Goal: Check status: Check status

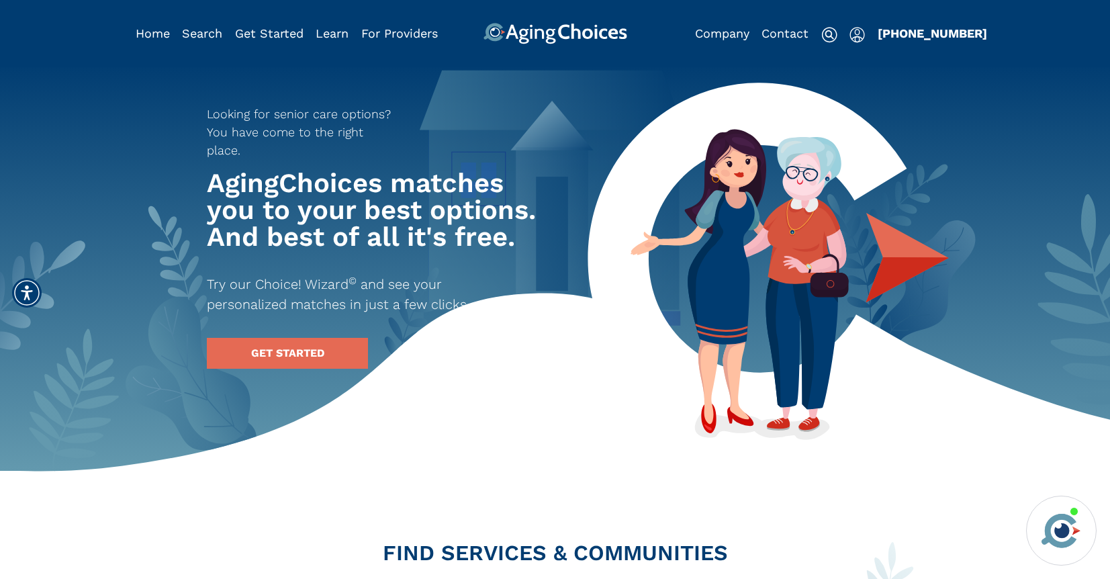
click at [852, 39] on img "Popover trigger" at bounding box center [857, 35] width 15 height 16
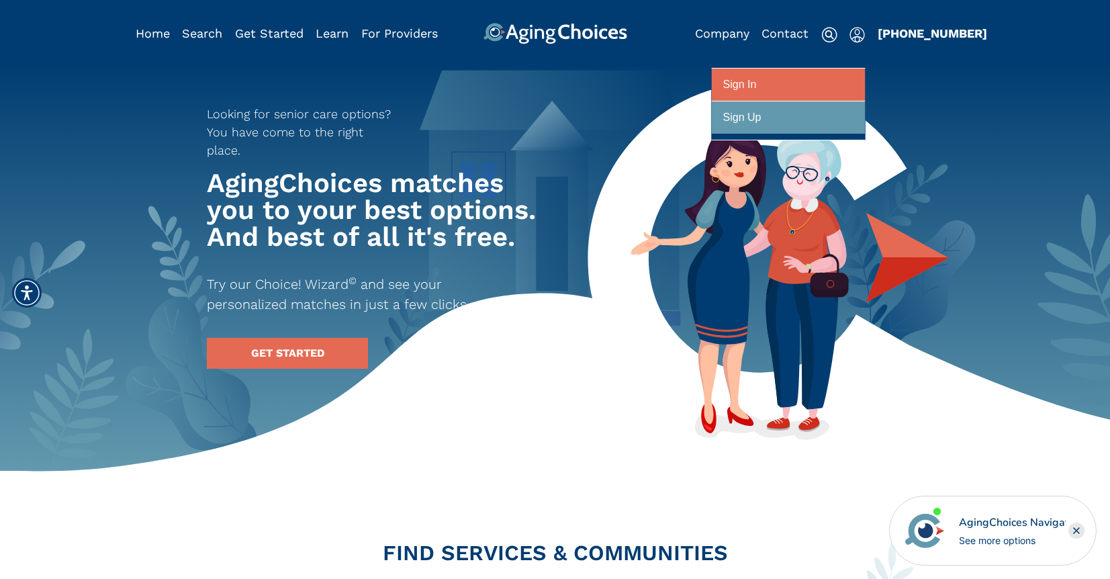
click at [836, 79] on div at bounding box center [788, 85] width 130 height 25
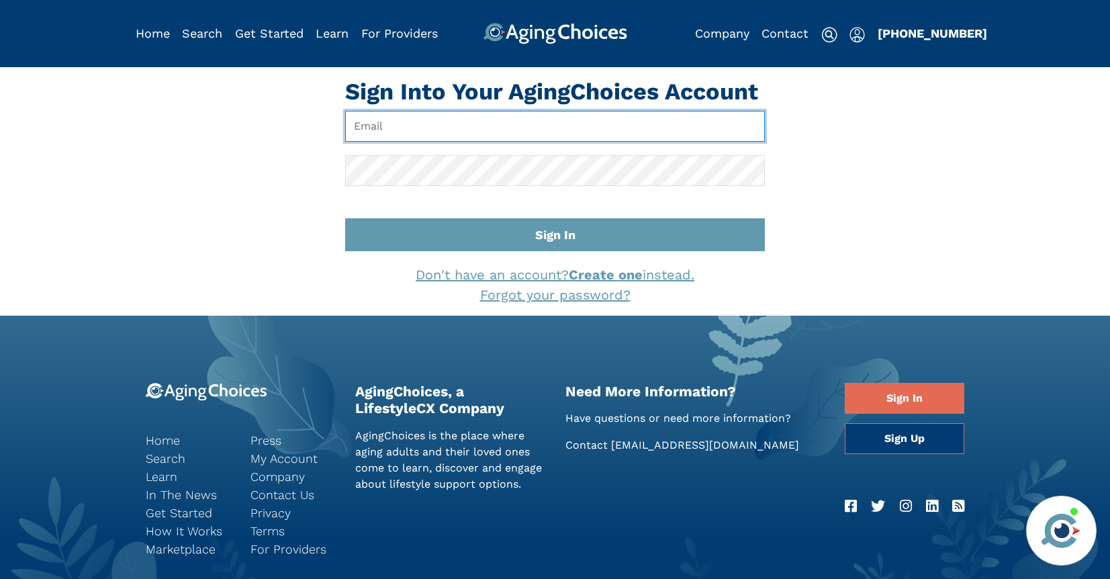
click at [562, 125] on input "Email" at bounding box center [555, 126] width 420 height 31
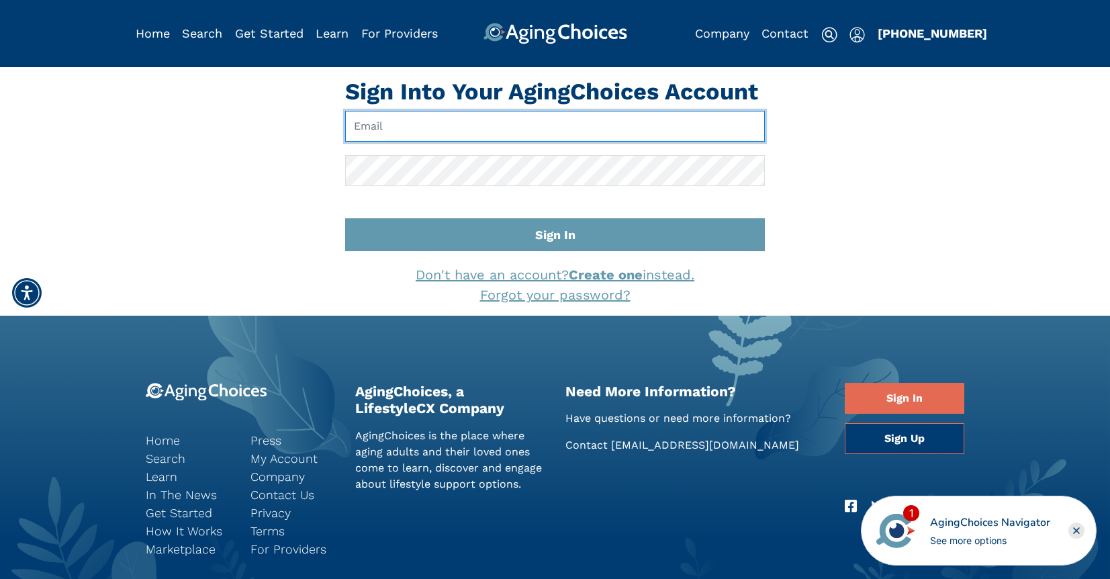
type input "pwilcox@lifestylecx.com"
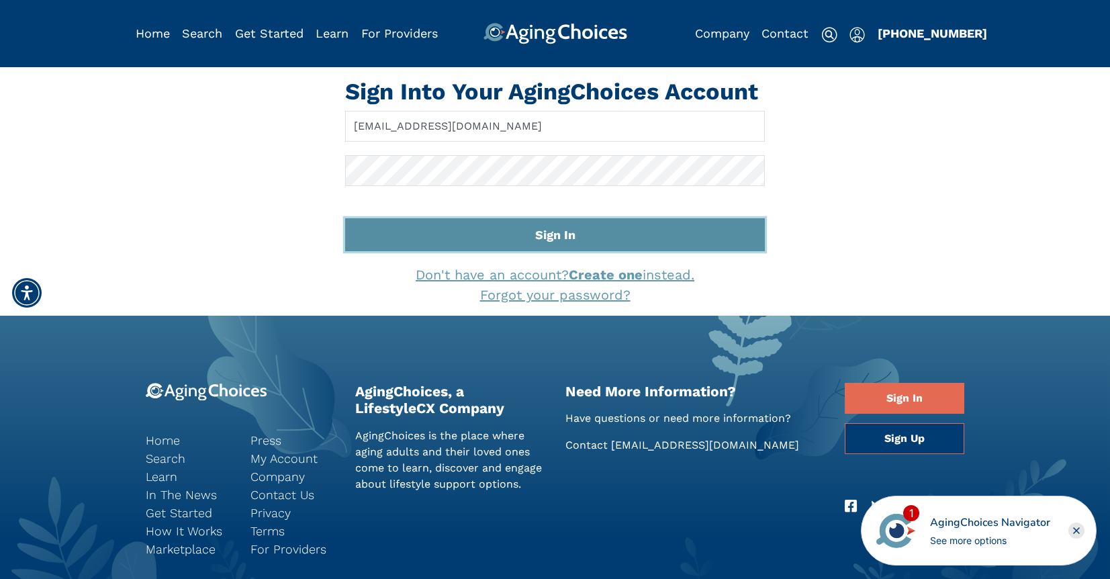
click at [584, 238] on button "Sign In" at bounding box center [555, 234] width 420 height 33
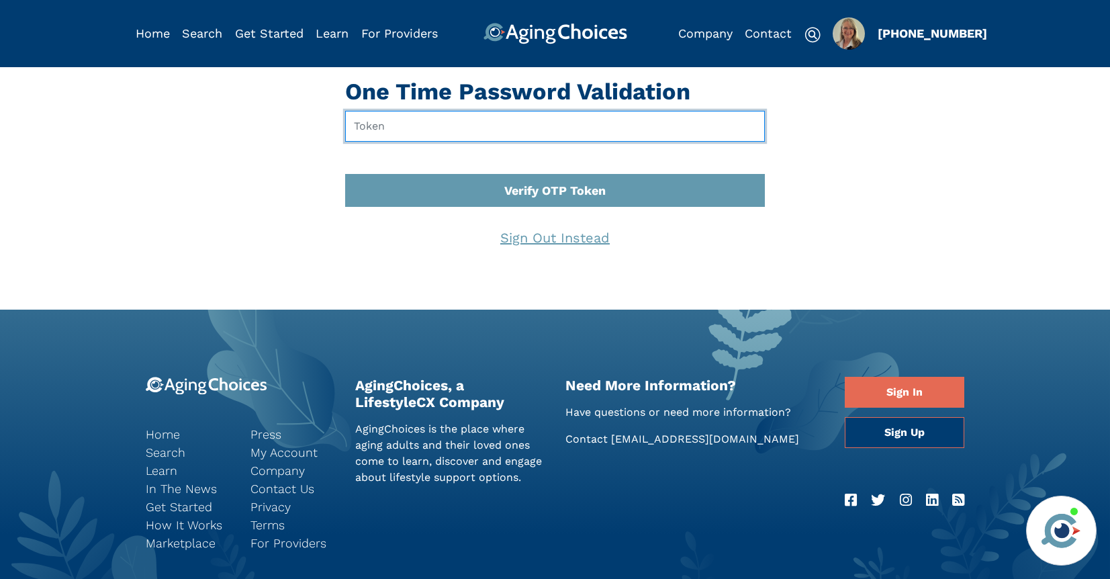
click at [420, 123] on input "text" at bounding box center [555, 126] width 420 height 31
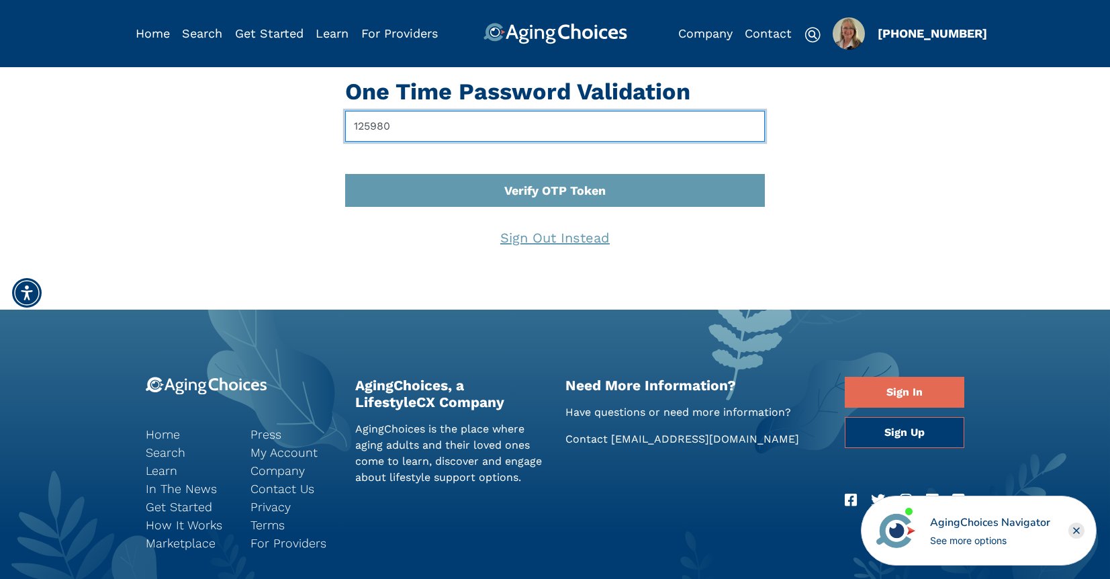
type input "125980"
click at [345, 174] on button "Verify OTP Token" at bounding box center [555, 190] width 420 height 33
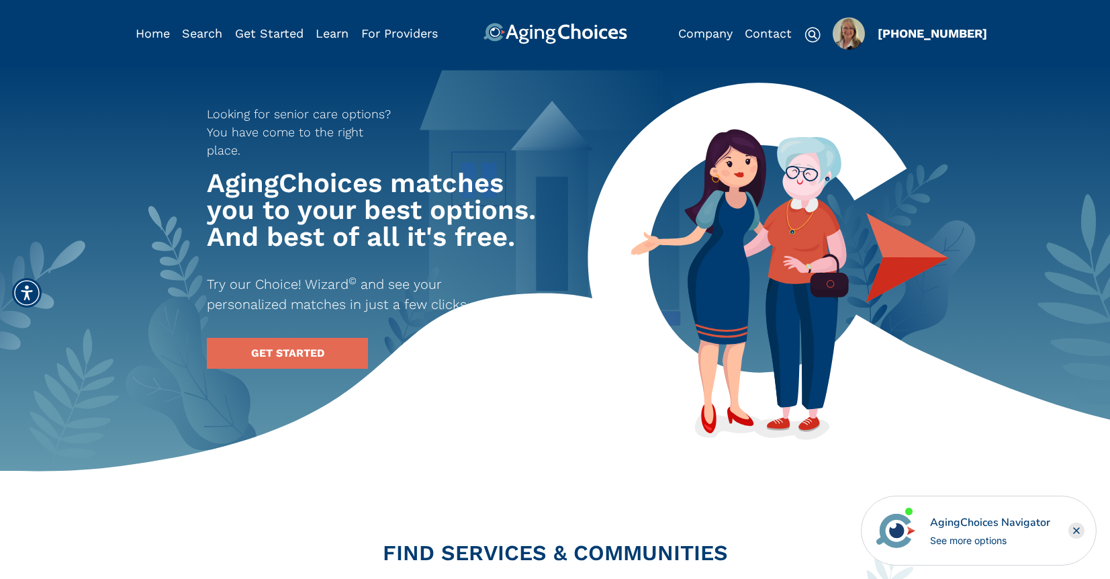
click at [843, 28] on img "Popover trigger" at bounding box center [849, 33] width 32 height 32
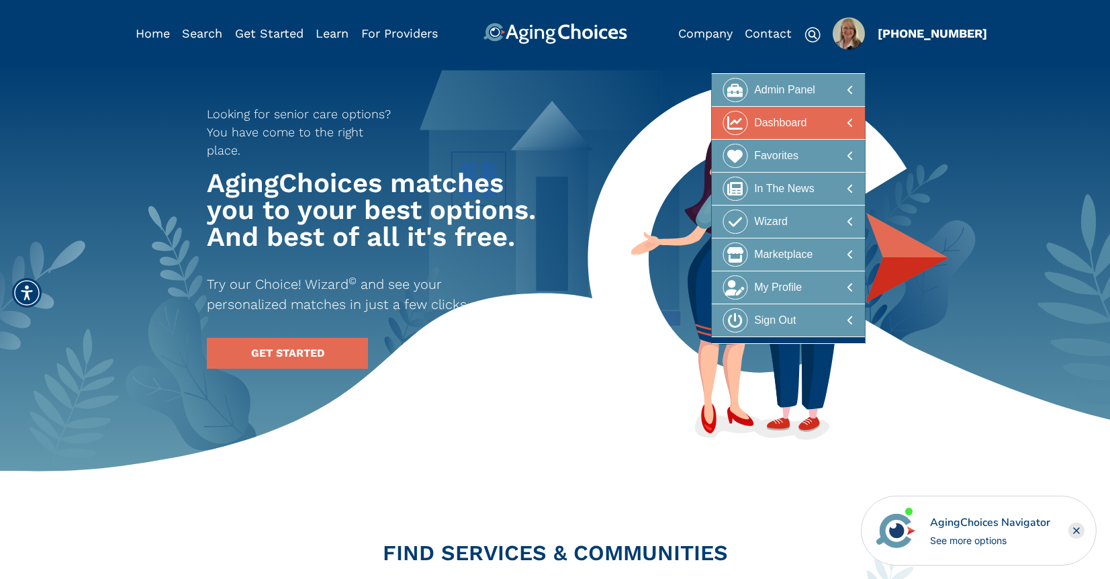
click at [821, 117] on div at bounding box center [788, 123] width 130 height 25
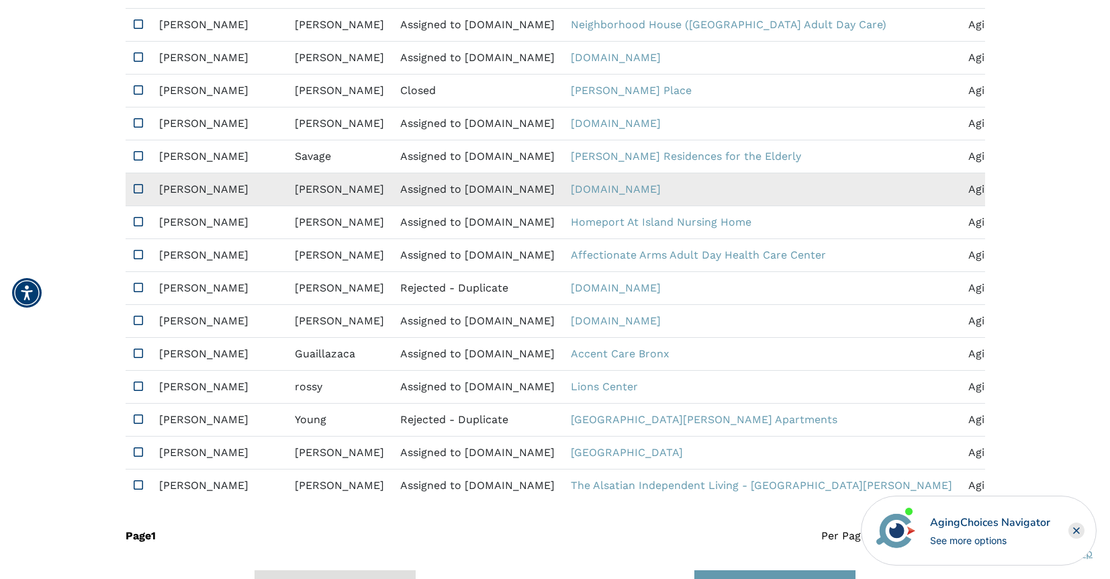
scroll to position [909, 0]
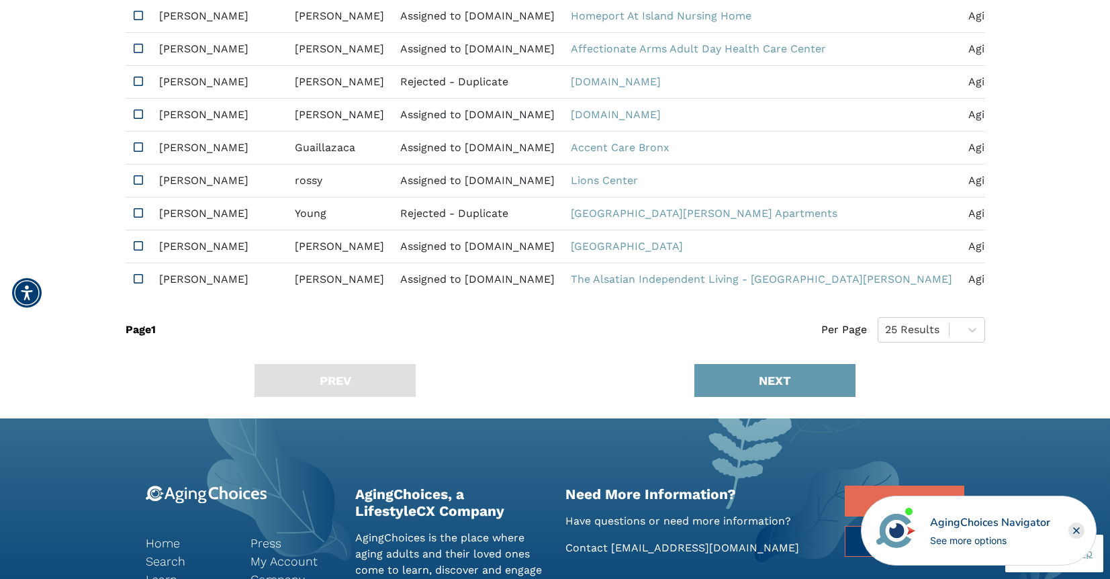
drag, startPoint x: 1073, startPoint y: 528, endPoint x: 1066, endPoint y: 514, distance: 15.9
click at [1074, 527] on icon "Close" at bounding box center [1076, 530] width 16 height 16
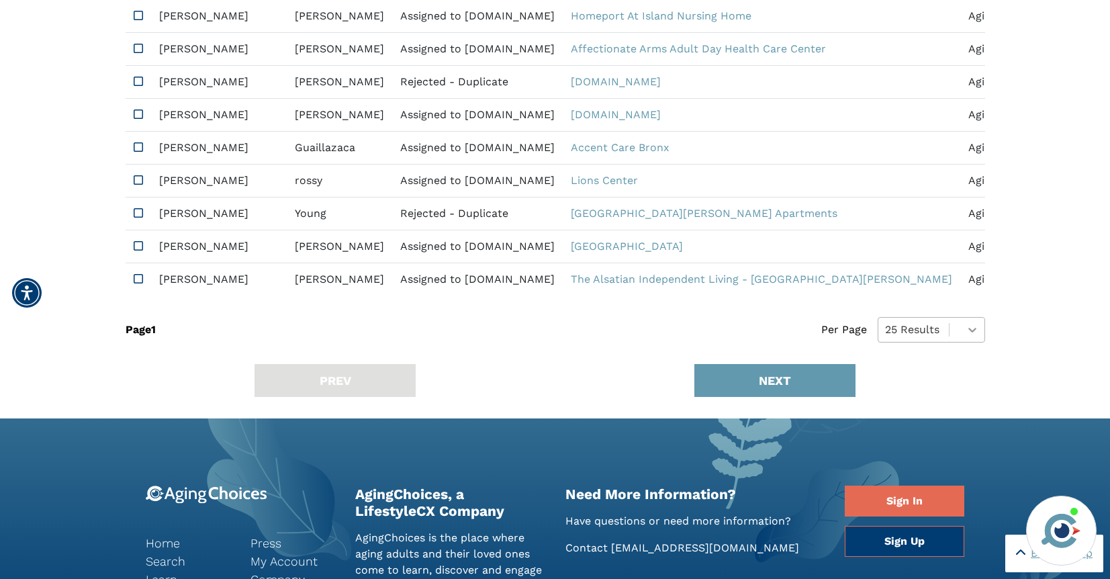
click at [966, 336] on icon at bounding box center [972, 329] width 13 height 13
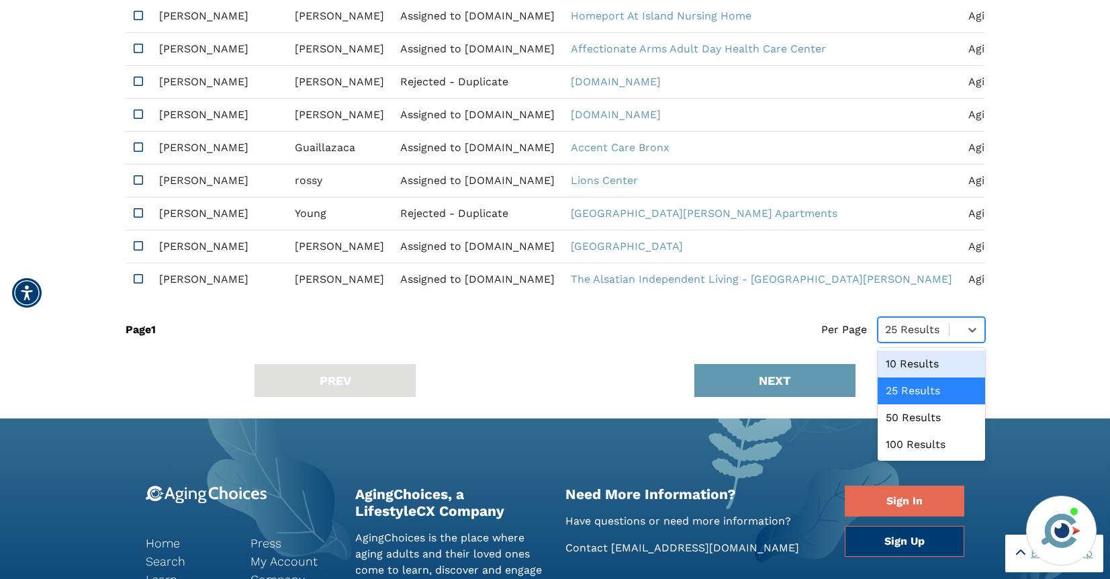
click at [902, 373] on div "10 Results" at bounding box center [931, 364] width 107 height 27
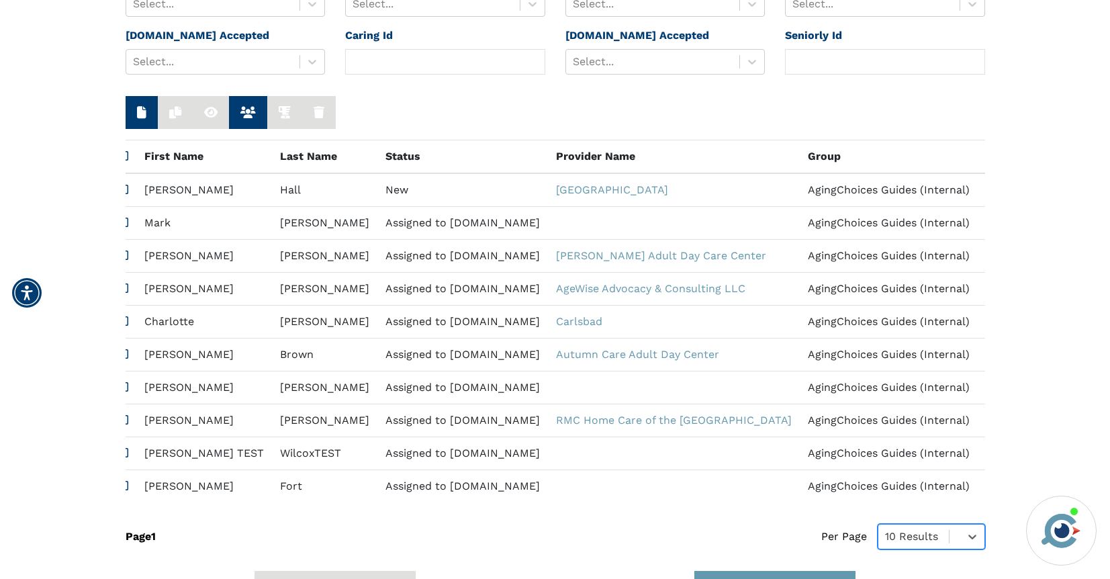
scroll to position [0, 0]
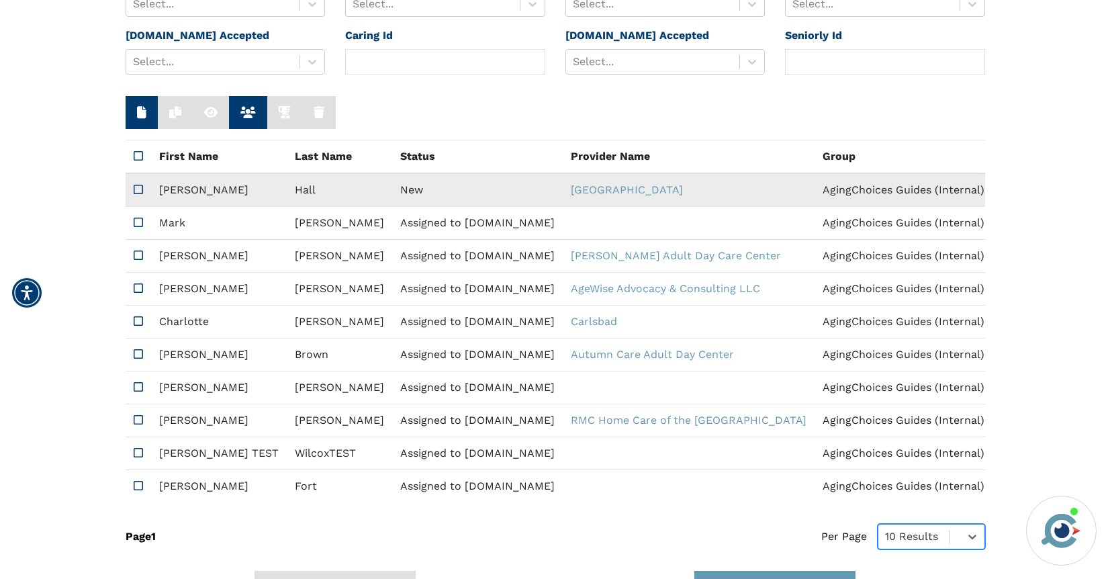
click at [392, 187] on td "New" at bounding box center [477, 190] width 171 height 34
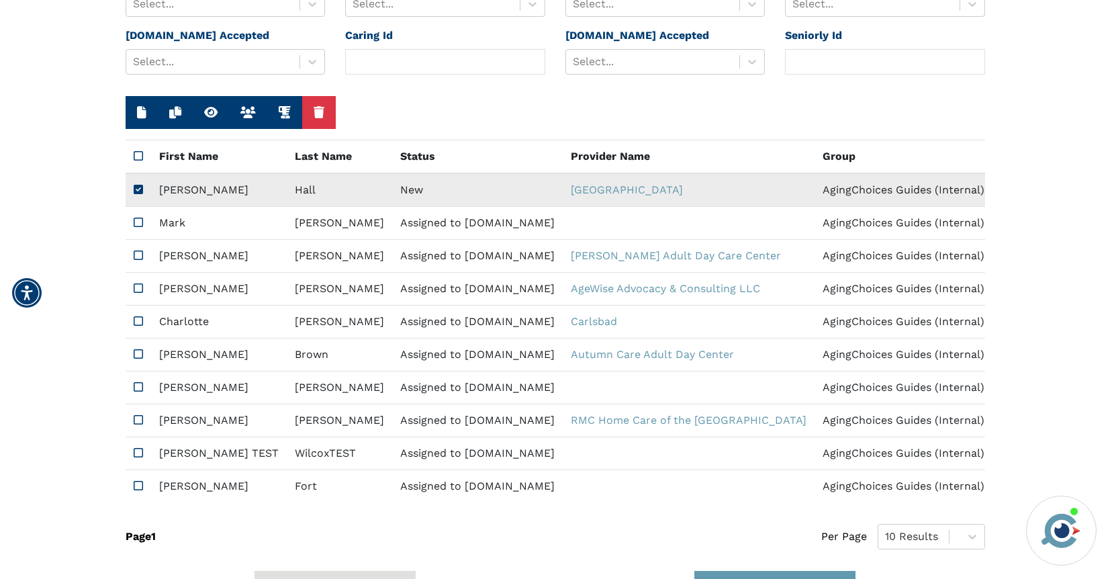
click at [392, 187] on td "New" at bounding box center [477, 190] width 171 height 34
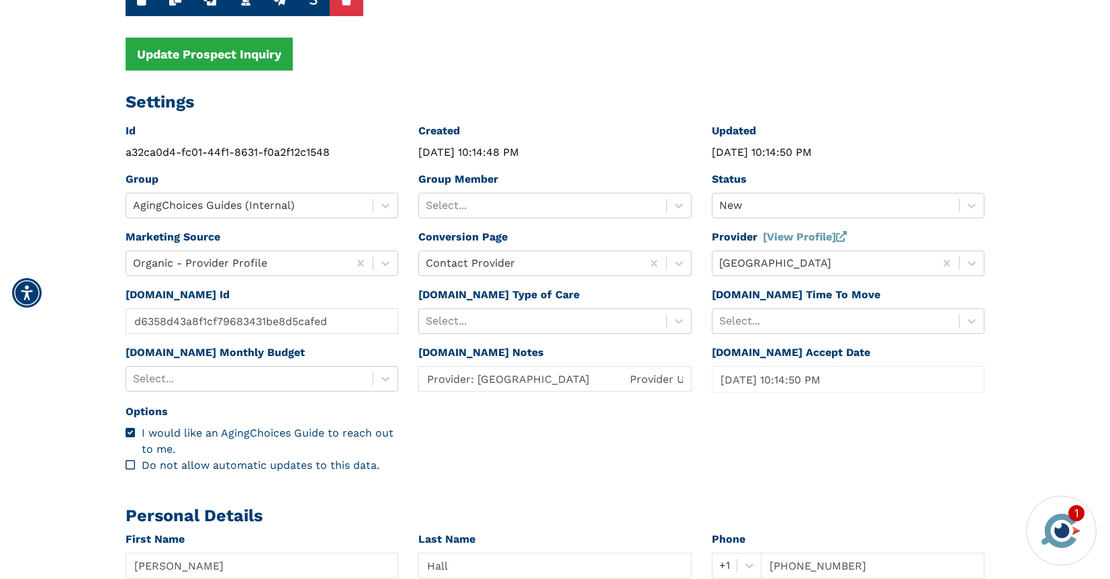
scroll to position [158, 0]
